Goal: Find specific page/section: Find specific page/section

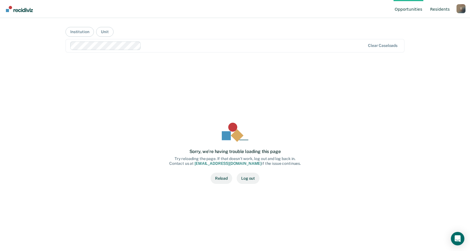
click at [436, 6] on link "Resident s" at bounding box center [440, 9] width 22 height 18
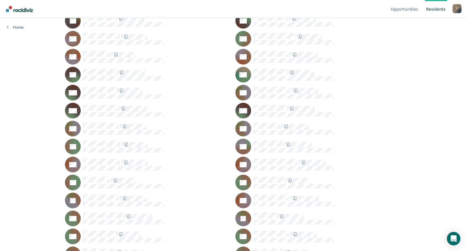
scroll to position [1325, 0]
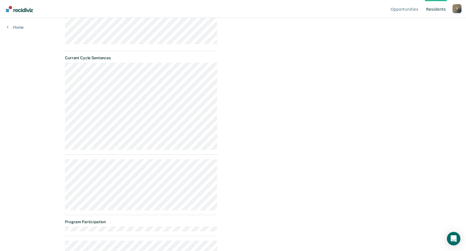
scroll to position [195, 0]
